Goal: Task Accomplishment & Management: Complete application form

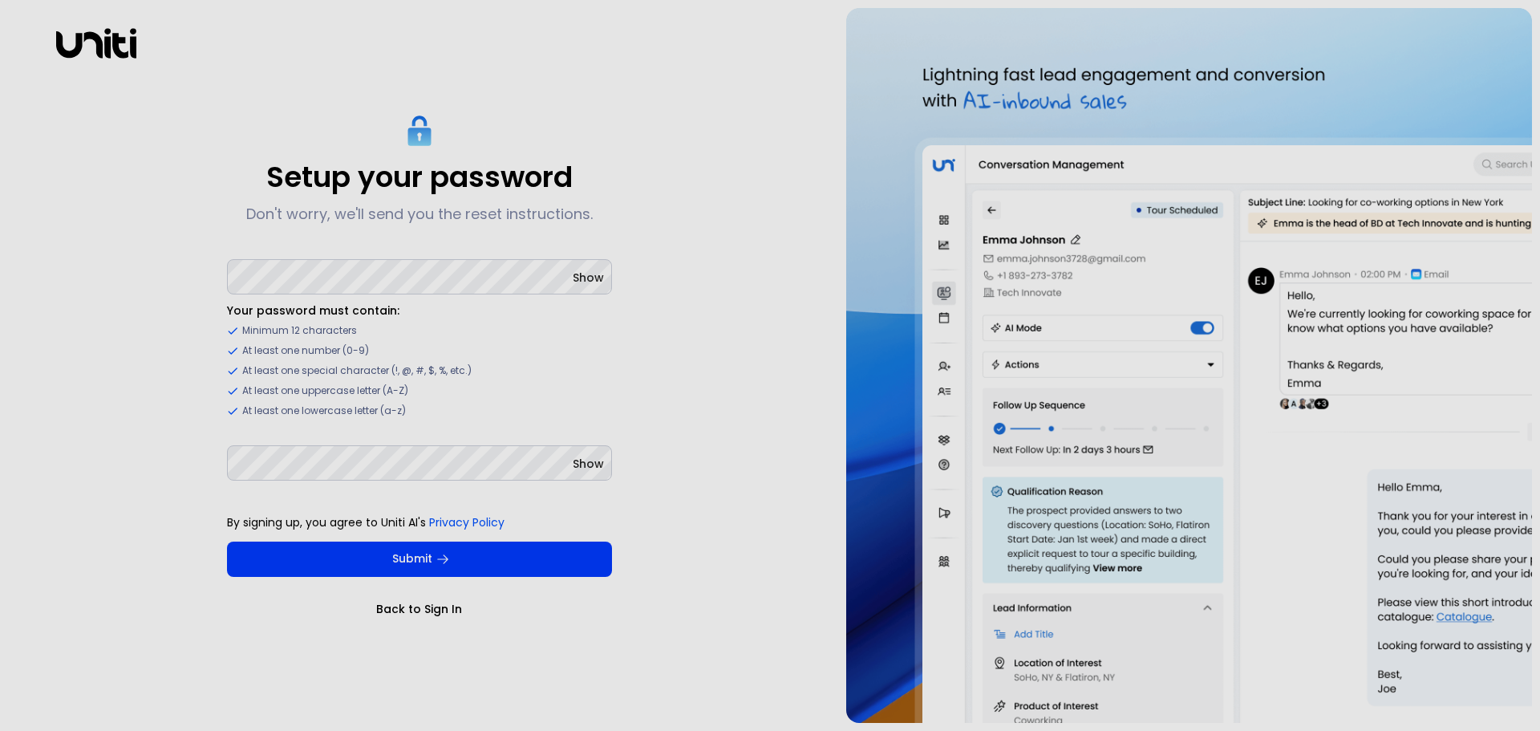
click at [580, 464] on span "Show" at bounding box center [588, 464] width 31 height 16
click at [699, 438] on div "Setup your password Don't worry, we'll send you the reset instructions. Show Yo…" at bounding box center [419, 365] width 822 height 715
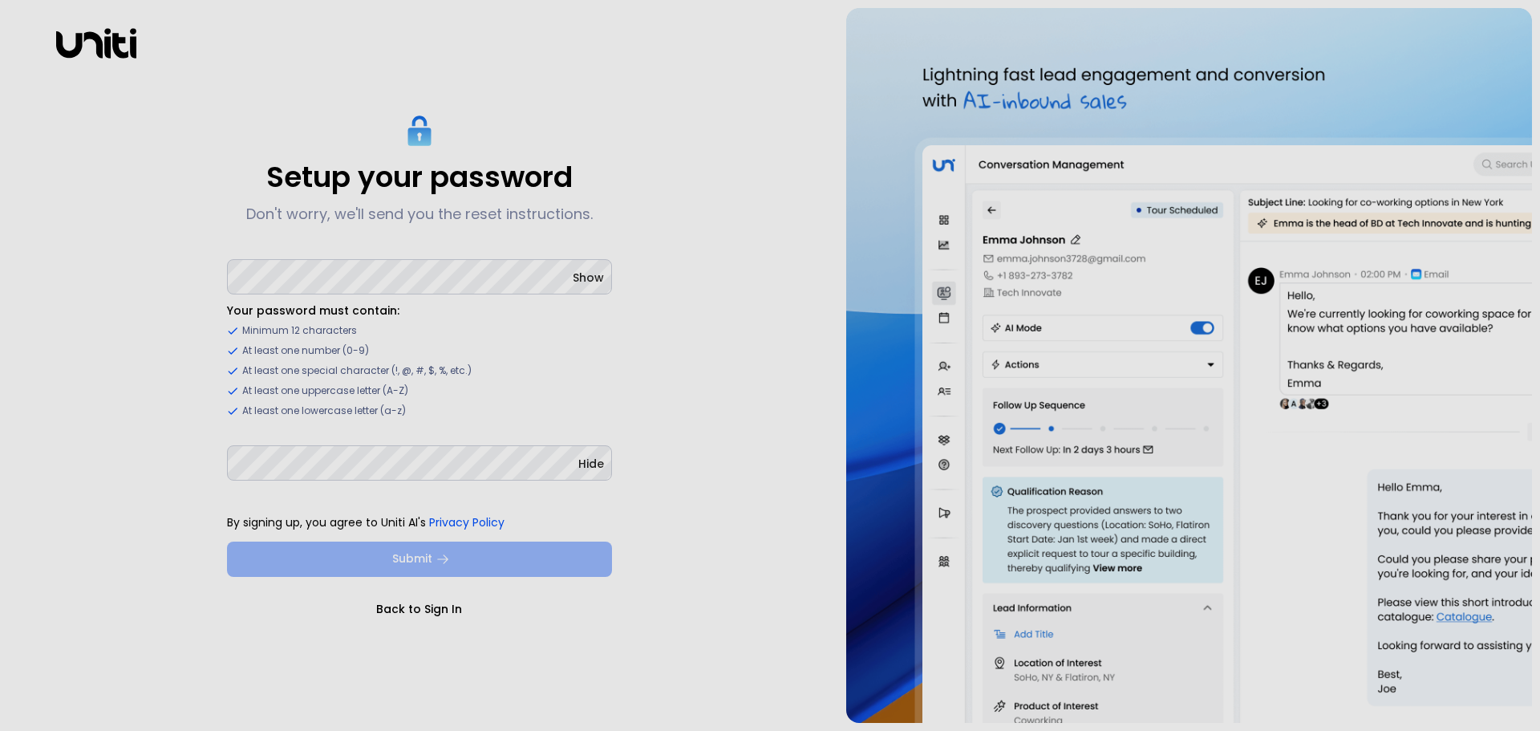
click at [521, 561] on button "Submit" at bounding box center [419, 558] width 385 height 35
click at [399, 565] on button "Submit" at bounding box center [419, 558] width 385 height 35
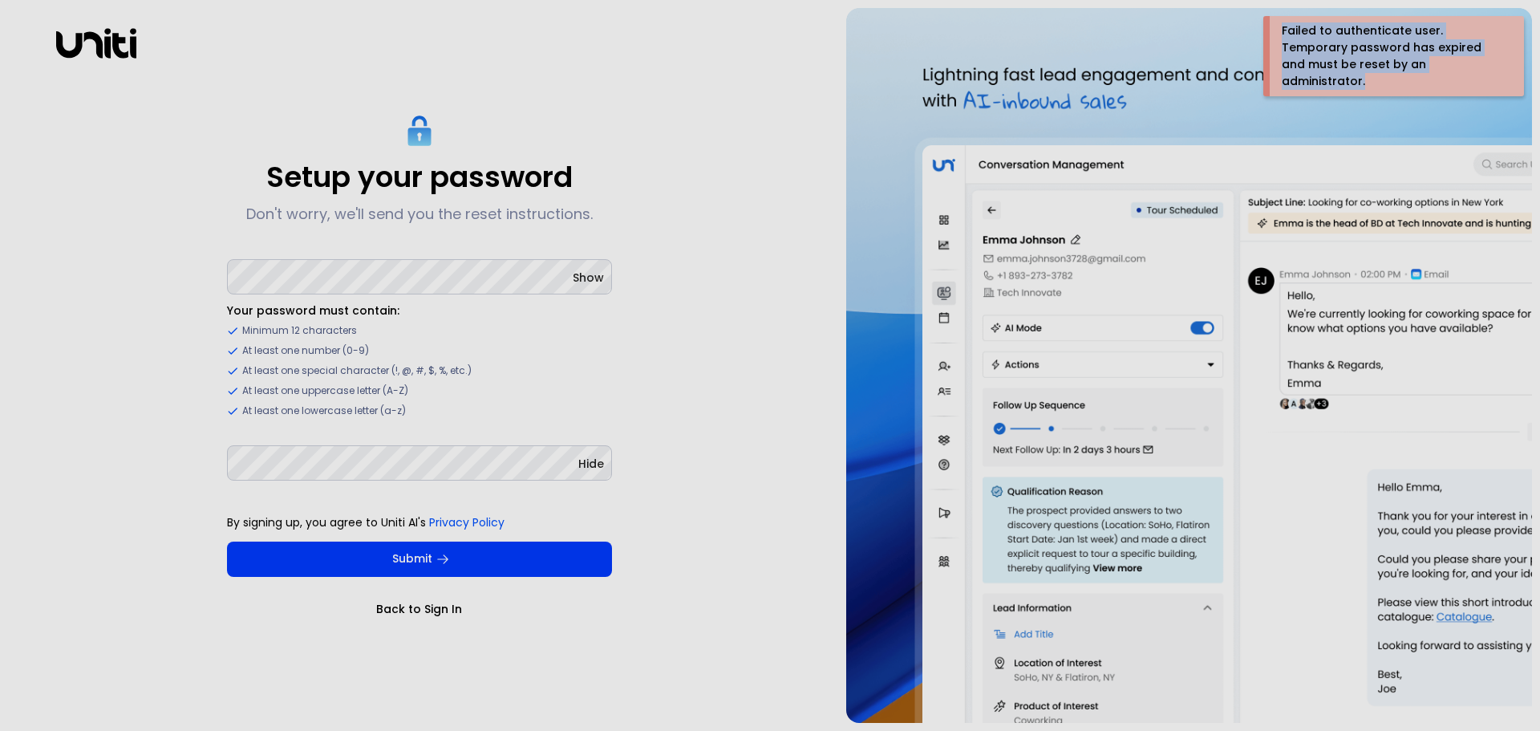
drag, startPoint x: 1274, startPoint y: 26, endPoint x: 1431, endPoint y: 60, distance: 160.8
click at [1437, 60] on div "Failed to authenticate user. Temporary password has expired and must be reset b…" at bounding box center [1398, 56] width 257 height 80
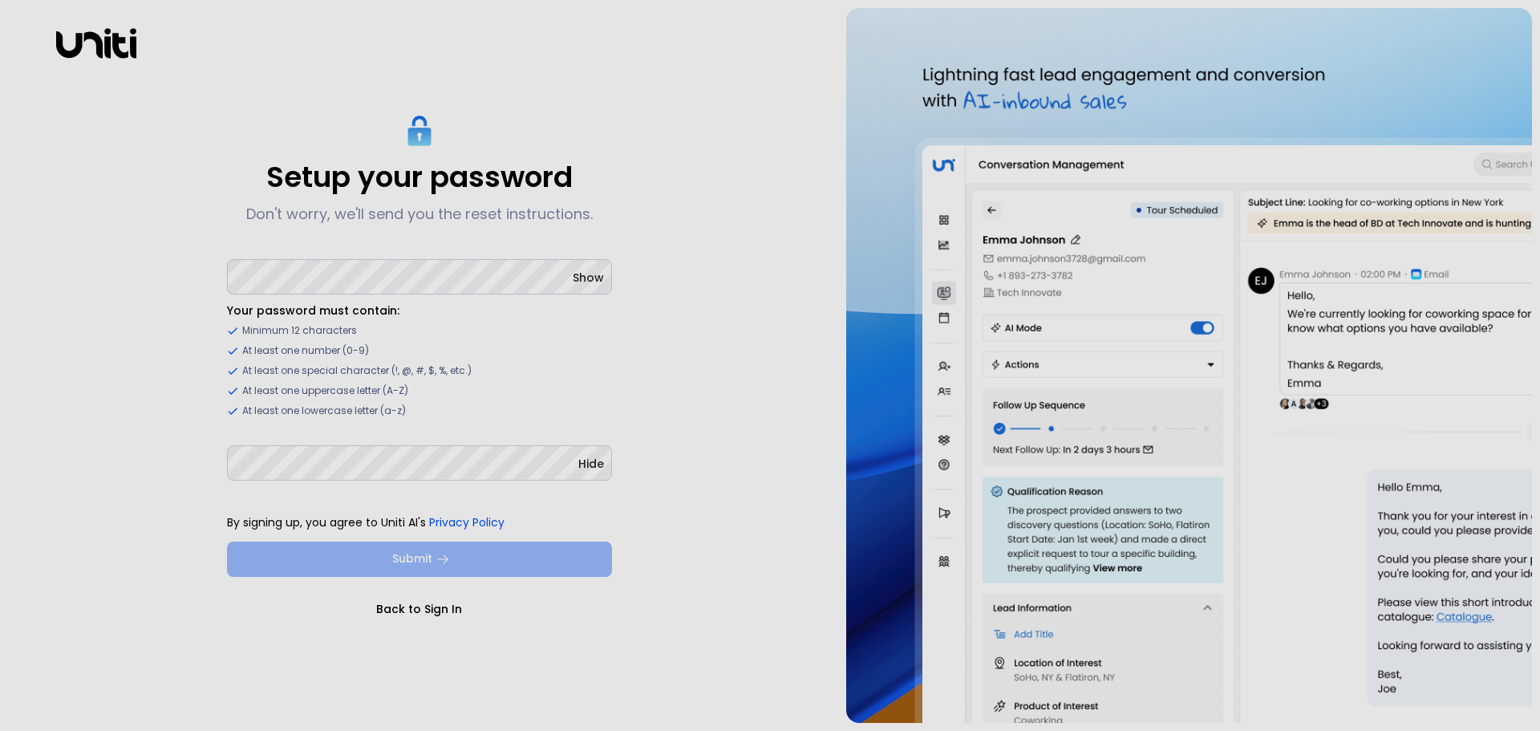
drag, startPoint x: 1400, startPoint y: 59, endPoint x: 459, endPoint y: 557, distance: 1064.5
click at [459, 557] on button "Submit" at bounding box center [419, 558] width 385 height 35
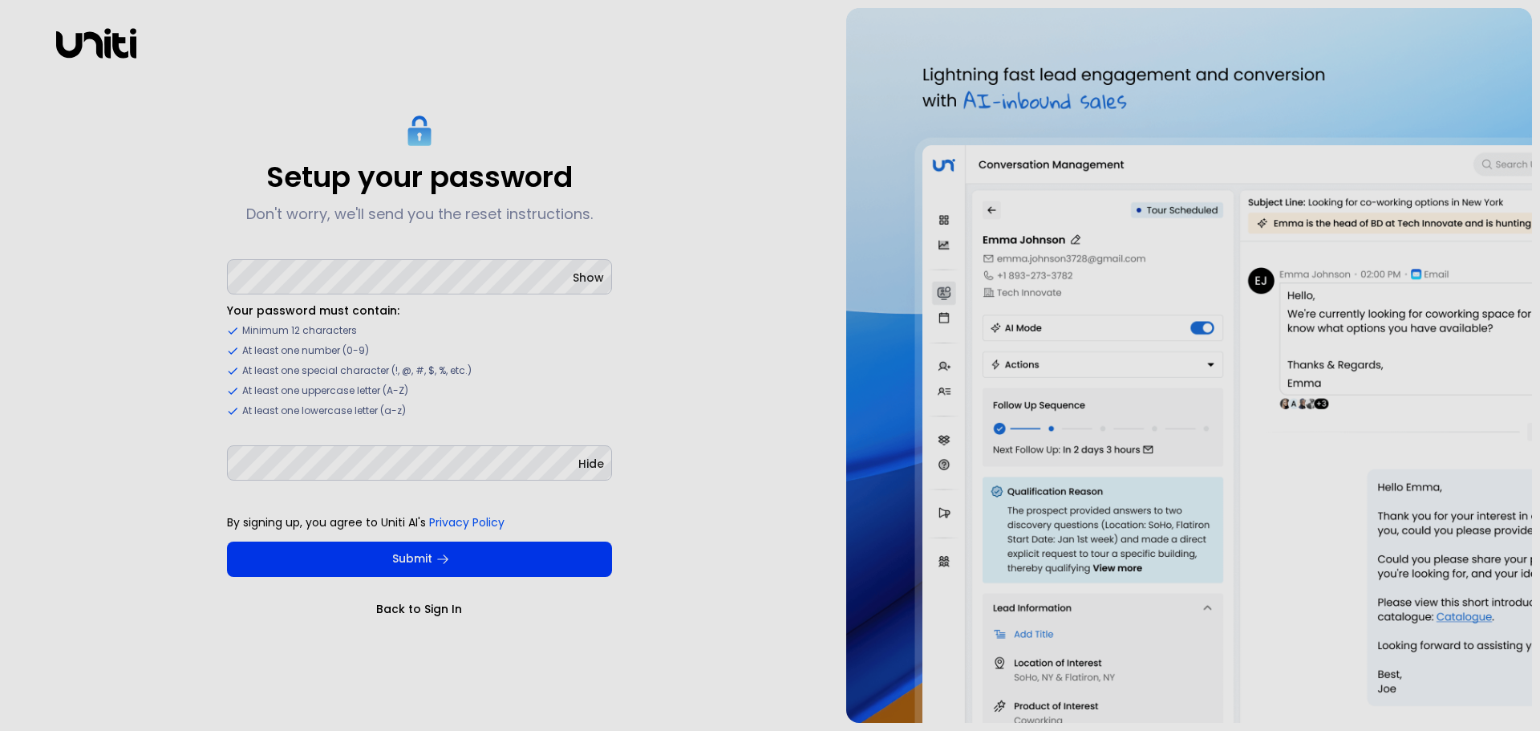
click at [413, 561] on button "Submit" at bounding box center [419, 558] width 385 height 35
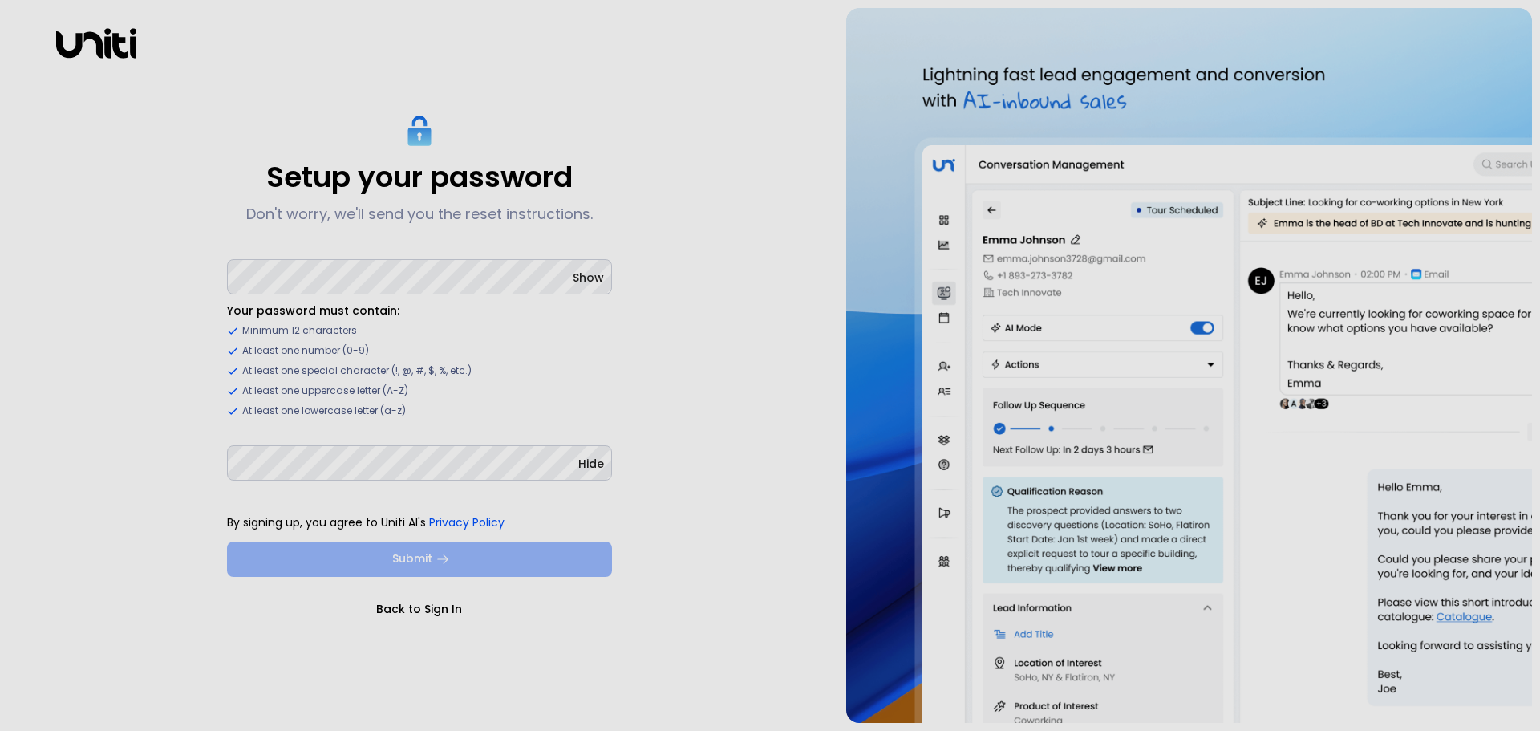
click at [480, 557] on button "Submit" at bounding box center [419, 558] width 385 height 35
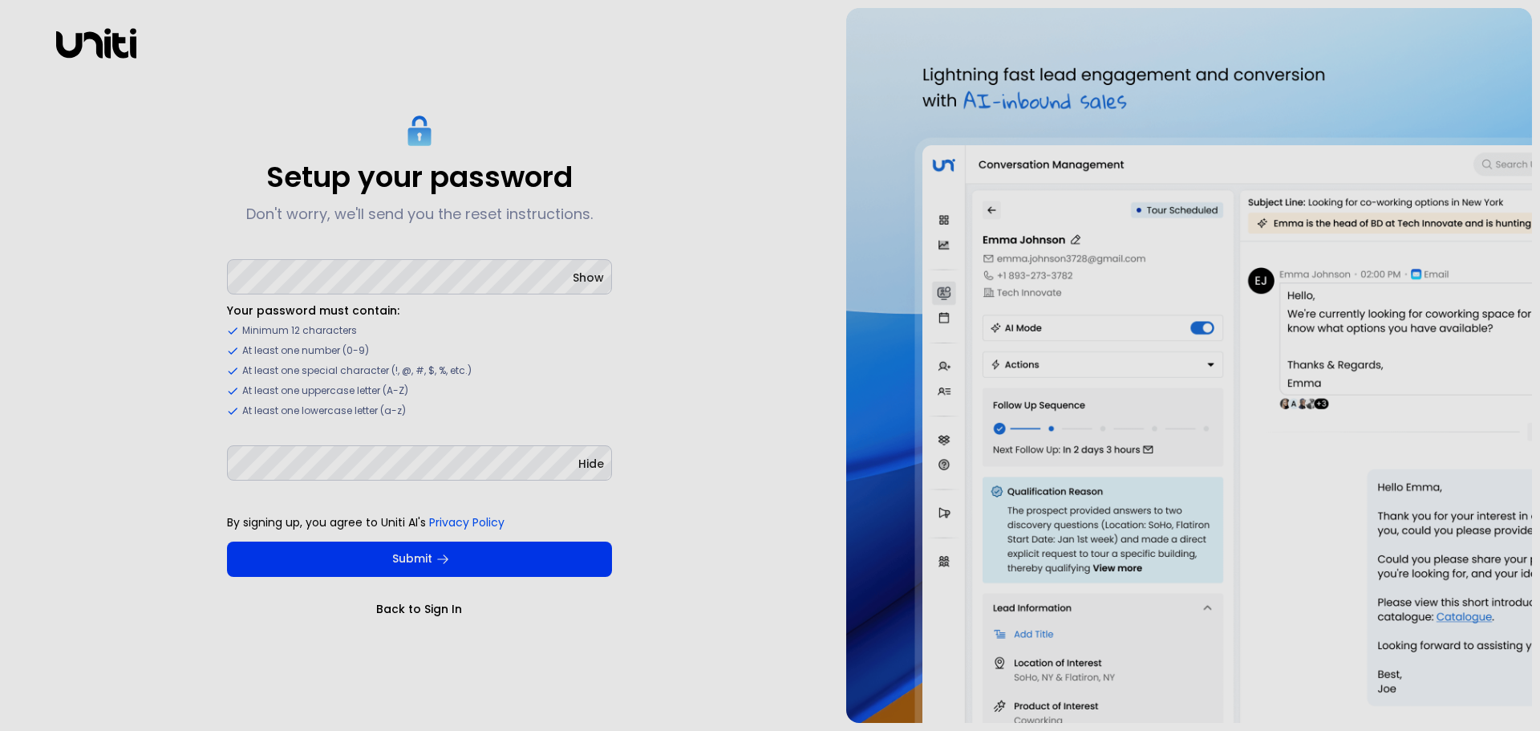
click at [0, 306] on div "Setup your password Don't worry, we'll send you the reset instructions. Show Yo…" at bounding box center [770, 365] width 1540 height 731
drag, startPoint x: 182, startPoint y: 112, endPoint x: 0, endPoint y: 71, distance: 186.8
click at [162, 107] on div "Setup your password Don't worry, we'll send you the reset instructions. Show Yo…" at bounding box center [419, 365] width 822 height 715
drag, startPoint x: 0, startPoint y: 70, endPoint x: 0, endPoint y: 22, distance: 47.3
click at [0, 37] on div "Setup your password Don't worry, we'll send you the reset instructions. Show Yo…" at bounding box center [770, 365] width 1540 height 731
